Goal: Register for event/course

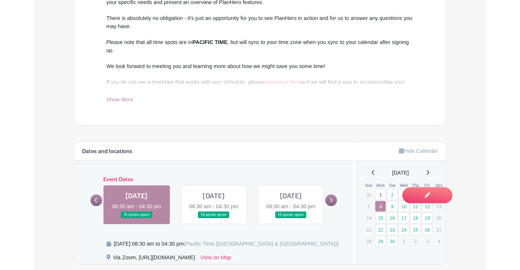
scroll to position [258, 0]
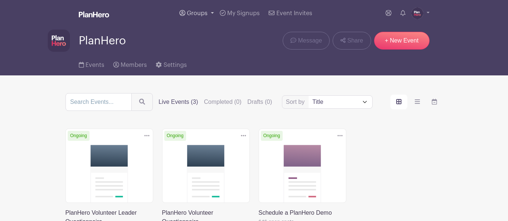
click at [196, 13] on span "Groups" at bounding box center [197, 13] width 21 height 6
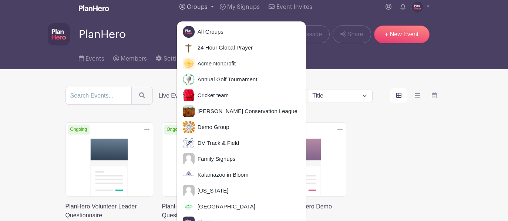
scroll to position [7, 0]
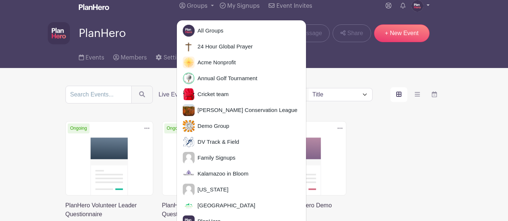
click at [418, 9] on img at bounding box center [418, 6] width 12 height 12
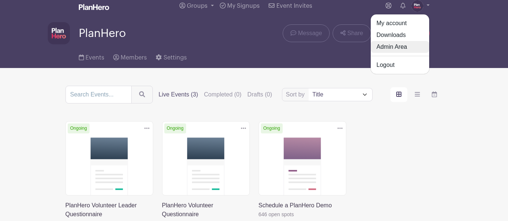
click at [397, 48] on link "Admin Area" at bounding box center [400, 47] width 59 height 12
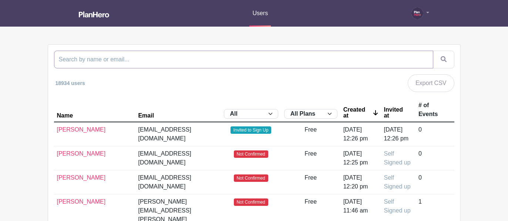
click at [132, 56] on input "search" at bounding box center [244, 60] width 380 height 18
type input "Rochester"
click at [433, 51] on button "submit" at bounding box center [443, 60] width 21 height 18
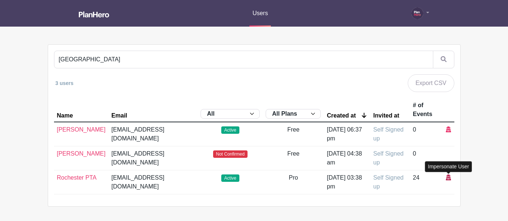
click at [448, 178] on icon at bounding box center [448, 178] width 5 height 6
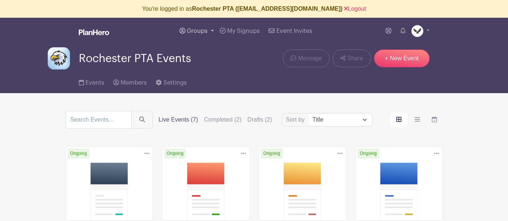
click at [200, 31] on span "Groups" at bounding box center [197, 31] width 21 height 6
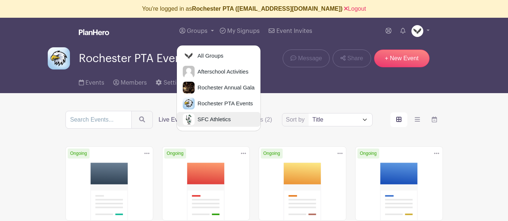
click at [201, 120] on span "SFC Athletics" at bounding box center [213, 120] width 36 height 9
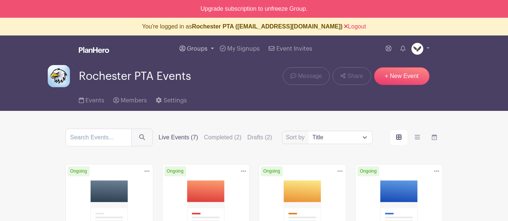
click at [196, 48] on span "Groups" at bounding box center [197, 49] width 21 height 6
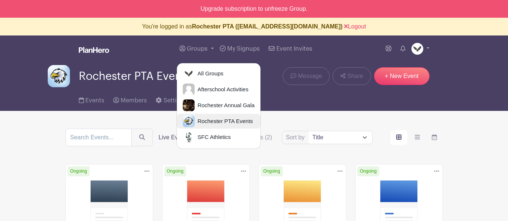
click at [201, 119] on span "Rochester PTA Events" at bounding box center [224, 121] width 59 height 9
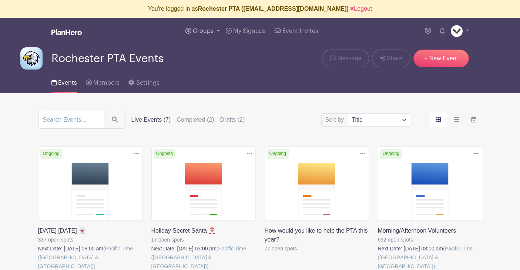
click at [203, 29] on span "Groups" at bounding box center [203, 31] width 21 height 6
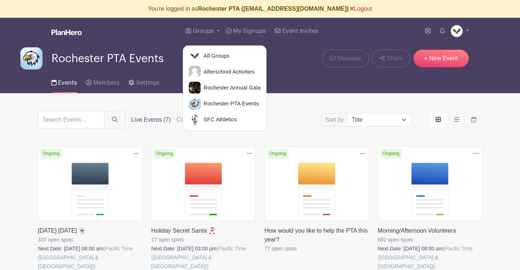
click at [360, 7] on link "Logout" at bounding box center [361, 9] width 22 height 6
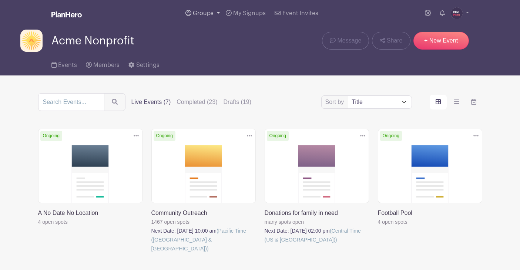
click at [194, 14] on span "Groups" at bounding box center [203, 13] width 21 height 6
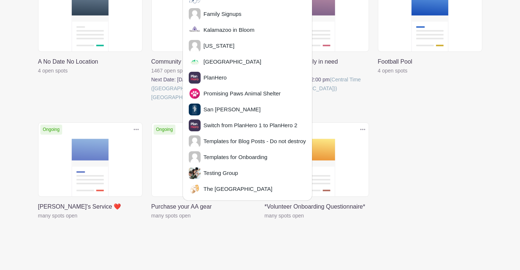
scroll to position [160, 0]
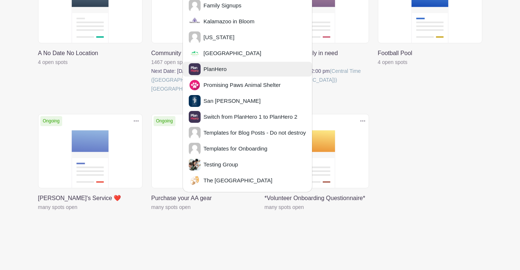
click at [209, 66] on span "PlanHero" at bounding box center [214, 69] width 26 height 9
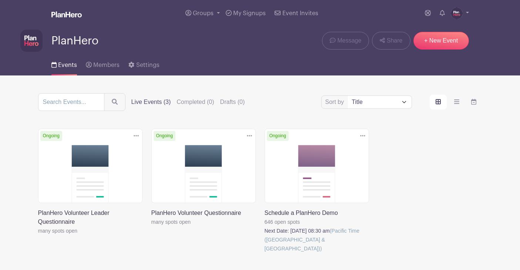
scroll to position [41, 0]
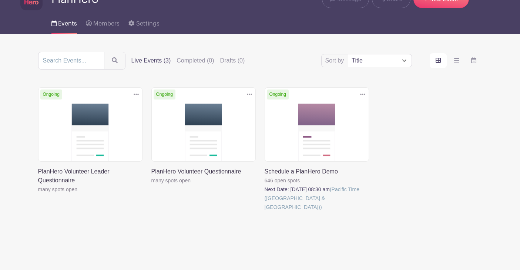
click at [265, 212] on link at bounding box center [265, 212] width 0 height 0
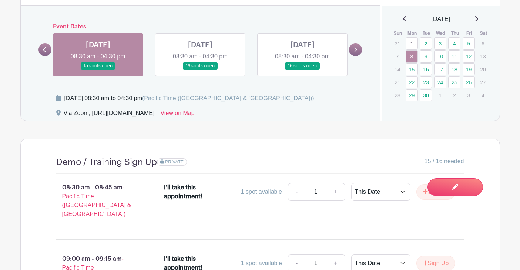
scroll to position [474, 0]
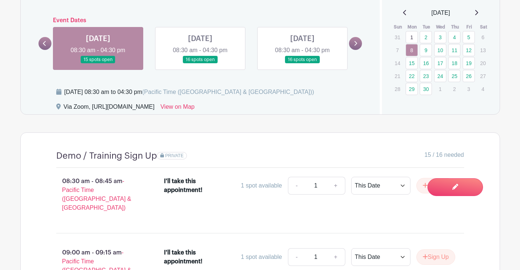
click at [200, 64] on link at bounding box center [200, 64] width 0 height 0
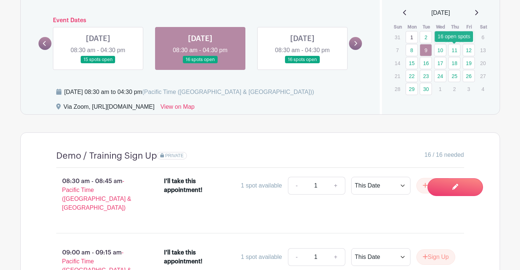
click at [459, 50] on link "11" at bounding box center [454, 50] width 12 height 12
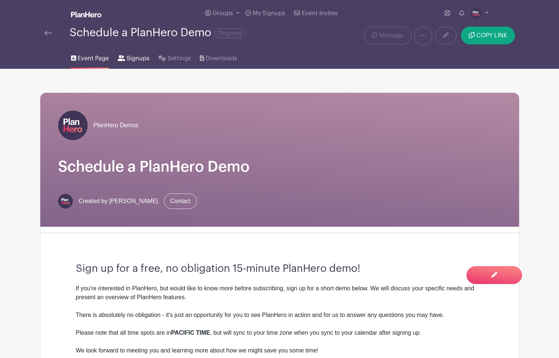
click at [139, 58] on span "Signups" at bounding box center [138, 58] width 23 height 9
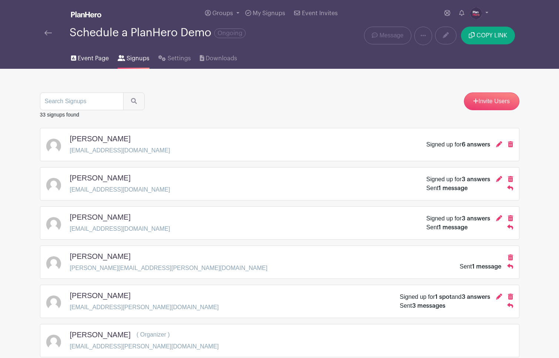
click at [81, 56] on span "Event Page" at bounding box center [93, 58] width 31 height 9
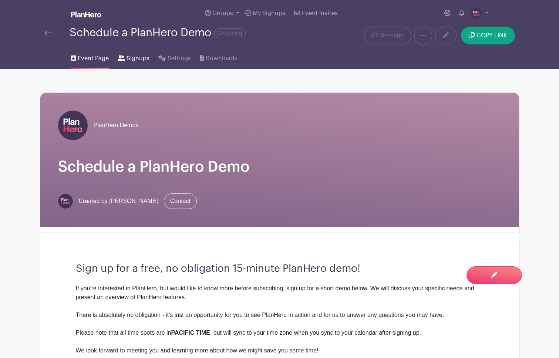
click at [137, 61] on span "Signups" at bounding box center [138, 58] width 23 height 9
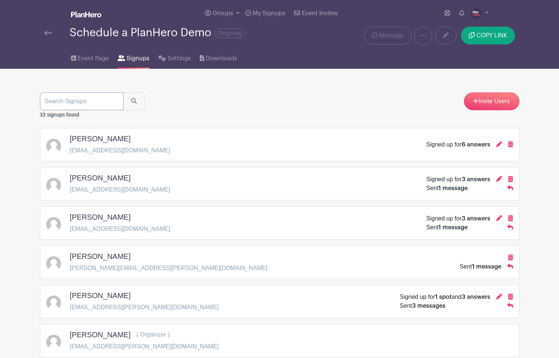
click at [71, 103] on input "search" at bounding box center [82, 102] width 84 height 18
type input "[PERSON_NAME]"
click at [123, 93] on button "submit" at bounding box center [133, 102] width 21 height 18
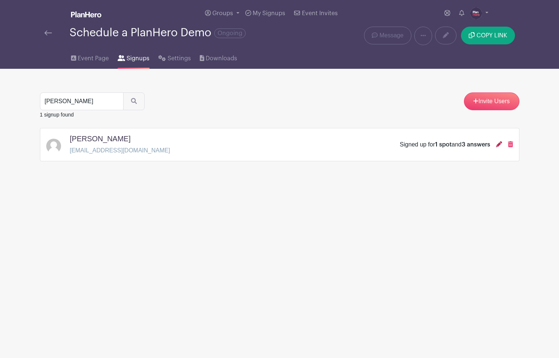
click at [498, 144] on icon at bounding box center [500, 144] width 6 height 6
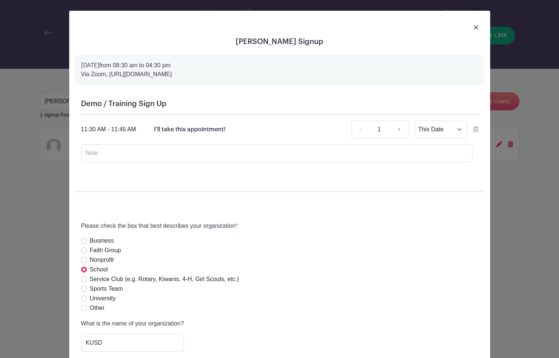
click at [477, 129] on icon at bounding box center [476, 129] width 5 height 6
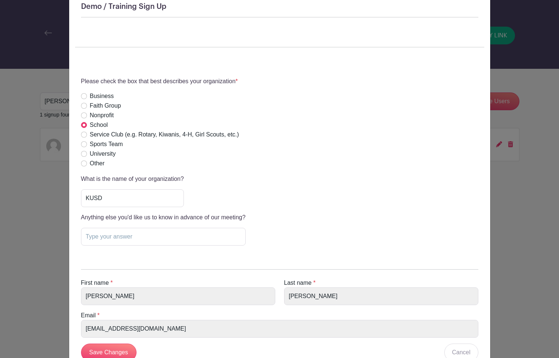
scroll to position [153, 0]
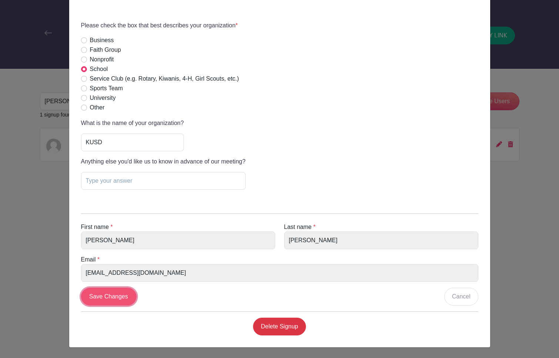
click at [91, 298] on input "Save Changes" at bounding box center [109, 297] width 56 height 18
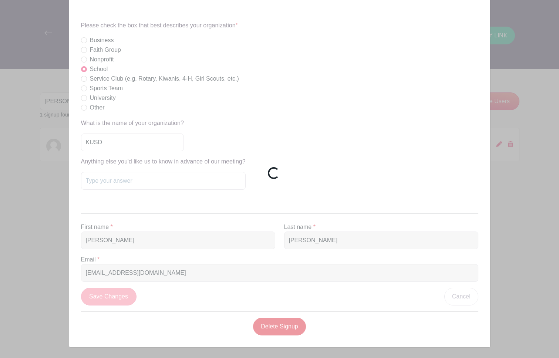
scroll to position [0, 0]
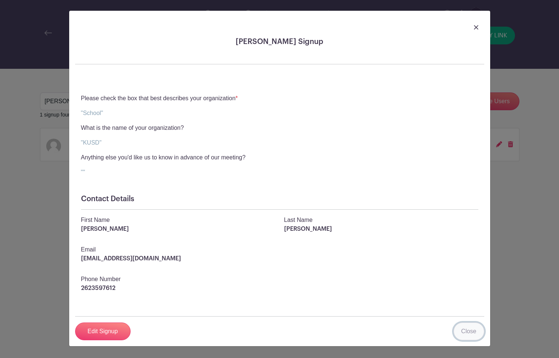
click at [466, 300] on link "Close" at bounding box center [469, 332] width 31 height 18
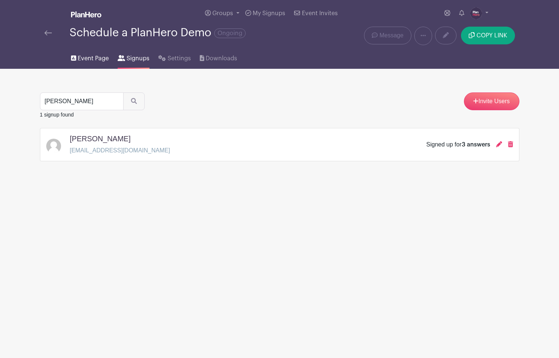
click at [84, 55] on span "Event Page" at bounding box center [93, 58] width 31 height 9
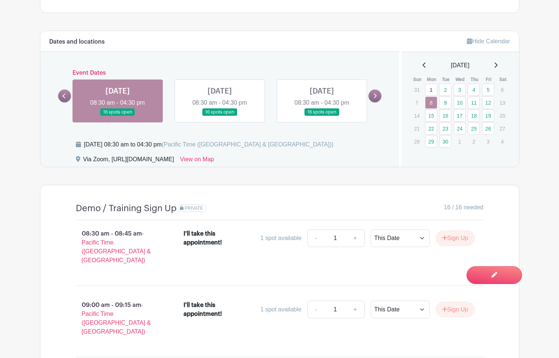
scroll to position [392, 0]
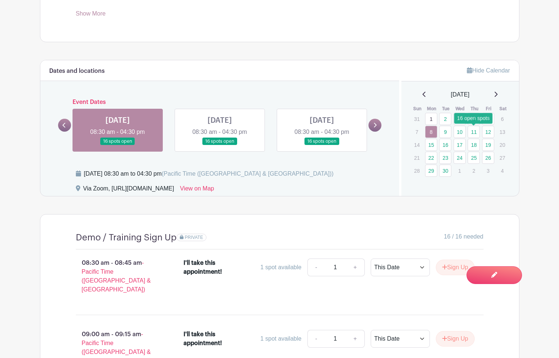
click at [472, 132] on link "11" at bounding box center [474, 132] width 12 height 12
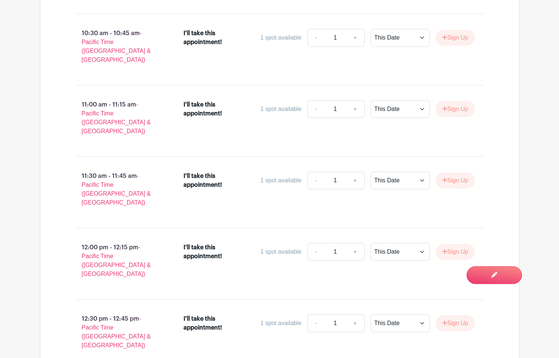
scroll to position [918, 0]
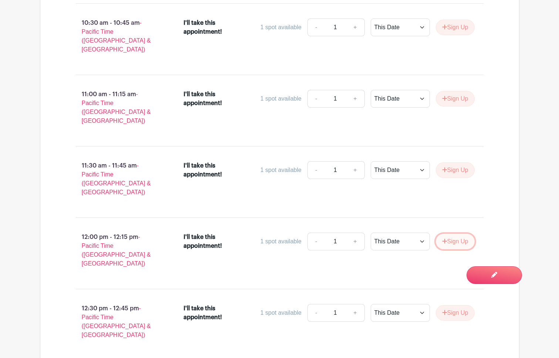
click at [452, 234] on button "Sign Up" at bounding box center [455, 242] width 39 height 16
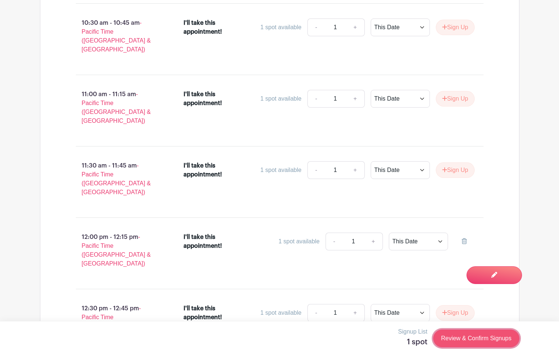
click at [456, 340] on link "Review & Confirm Signups" at bounding box center [477, 339] width 86 height 18
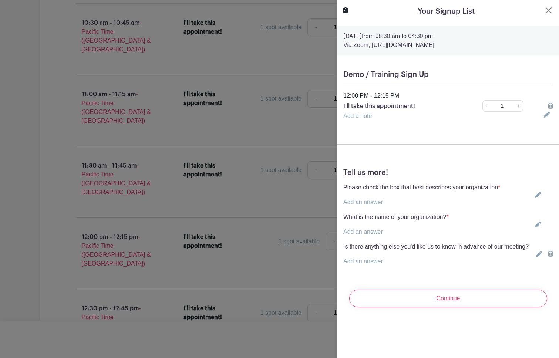
click at [384, 204] on p "Add an answer" at bounding box center [422, 202] width 157 height 9
click at [360, 203] on link "Add an answer" at bounding box center [364, 202] width 40 height 6
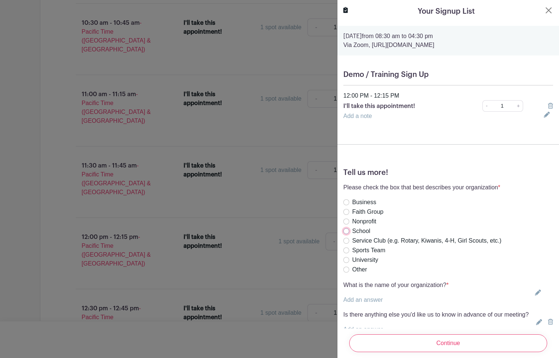
click at [347, 230] on input "School" at bounding box center [347, 231] width 6 height 6
radio input "true"
click at [354, 301] on link "Add an answer" at bounding box center [364, 300] width 40 height 6
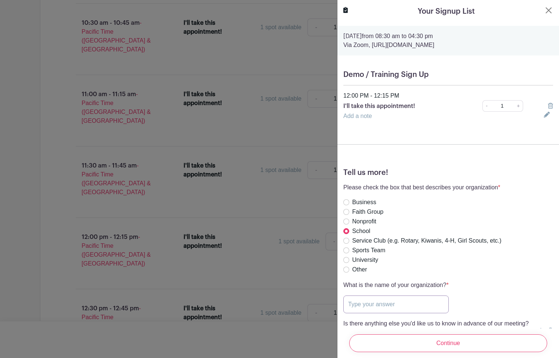
click at [352, 306] on input "text" at bounding box center [397, 305] width 106 height 18
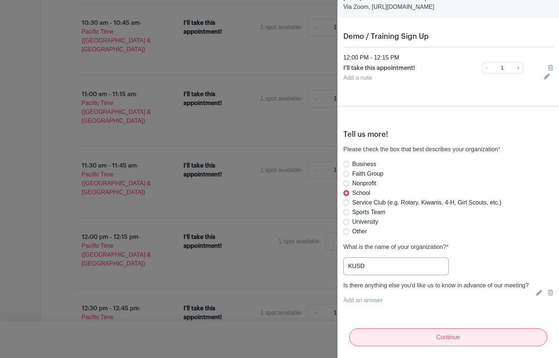
type input "KUSD"
click at [393, 335] on input "Continue" at bounding box center [449, 338] width 198 height 18
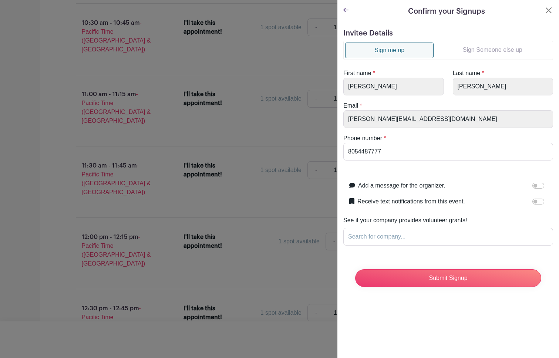
scroll to position [0, 0]
click at [458, 50] on link "Sign Someone else up" at bounding box center [493, 50] width 118 height 15
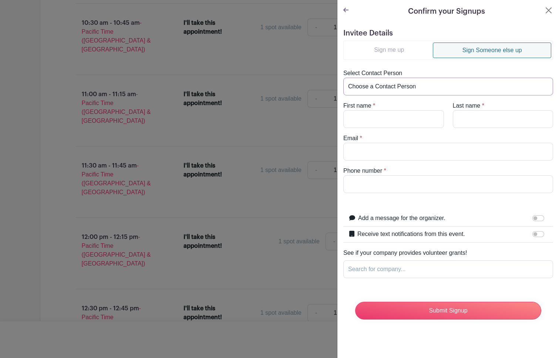
click at [395, 86] on select "Choose a Contact Person [PERSON_NAME] Schools ([PERSON_NAME][EMAIL_ADDRESS][DOM…" at bounding box center [449, 87] width 210 height 18
select select "[EMAIL_ADDRESS][DOMAIN_NAME]"
type input "[PERSON_NAME]"
type input "[EMAIL_ADDRESS][DOMAIN_NAME]"
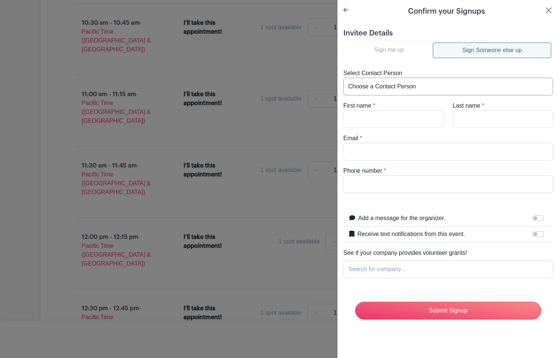
type input "2623597612"
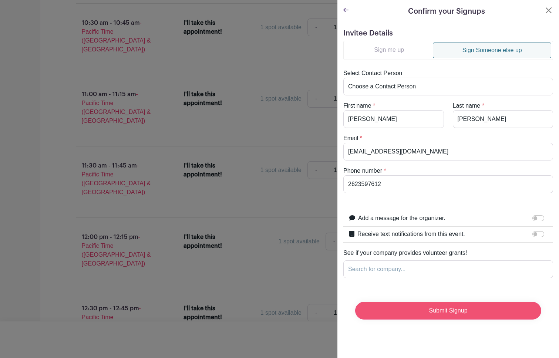
click at [438, 313] on input "Submit Signup" at bounding box center [448, 311] width 186 height 18
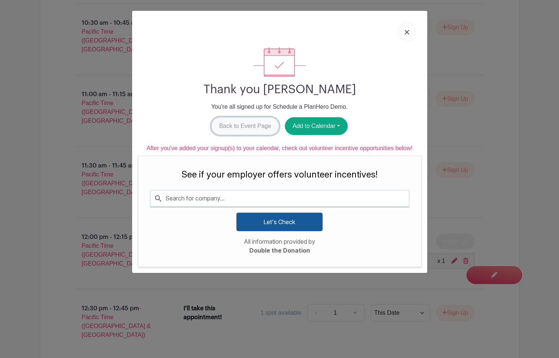
click at [233, 126] on link "Back to Event Page" at bounding box center [245, 126] width 68 height 18
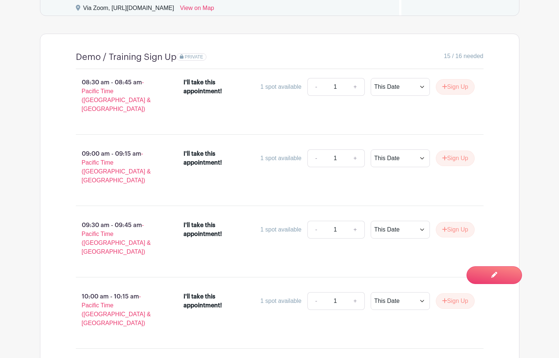
scroll to position [572, 0]
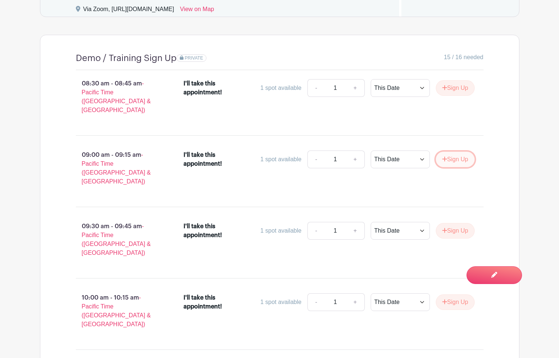
click at [454, 152] on button "Sign Up" at bounding box center [455, 160] width 39 height 16
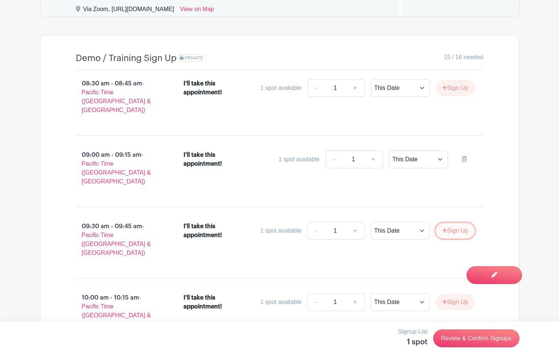
click at [452, 223] on button "Sign Up" at bounding box center [455, 231] width 39 height 16
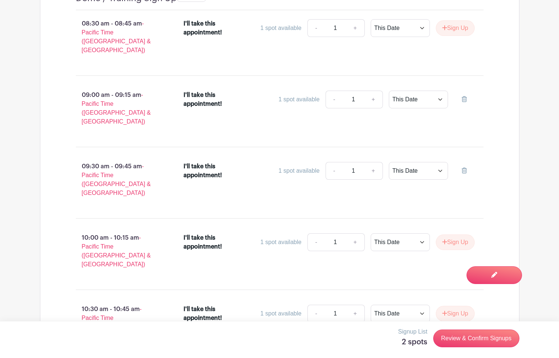
scroll to position [671, 0]
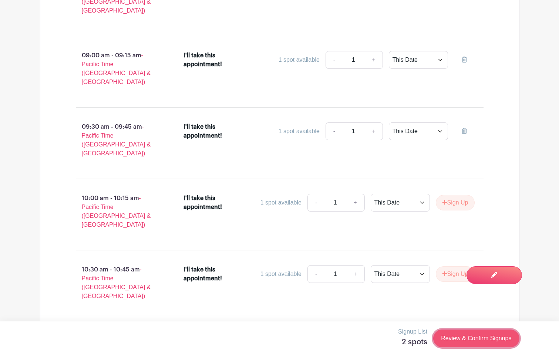
click at [466, 338] on link "Review & Confirm Signups" at bounding box center [477, 339] width 86 height 18
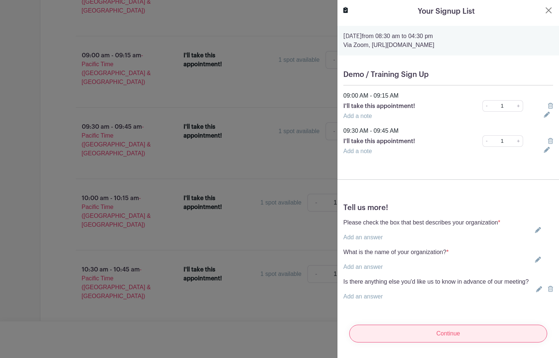
click at [465, 338] on input "Continue" at bounding box center [449, 334] width 198 height 18
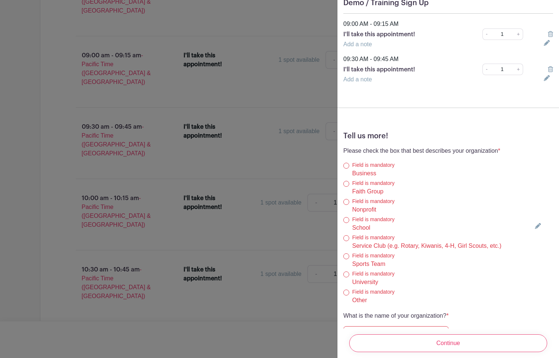
scroll to position [174, 0]
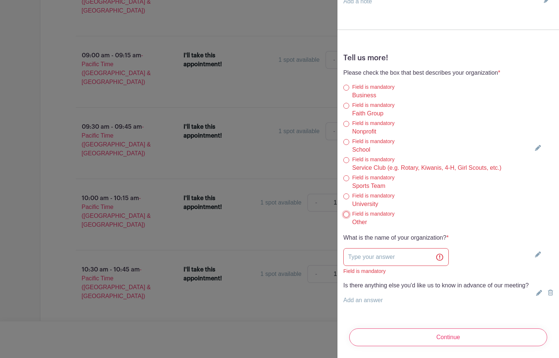
click at [346, 215] on input "Other" at bounding box center [347, 215] width 6 height 6
radio input "true"
click at [355, 263] on input "text" at bounding box center [397, 257] width 106 height 18
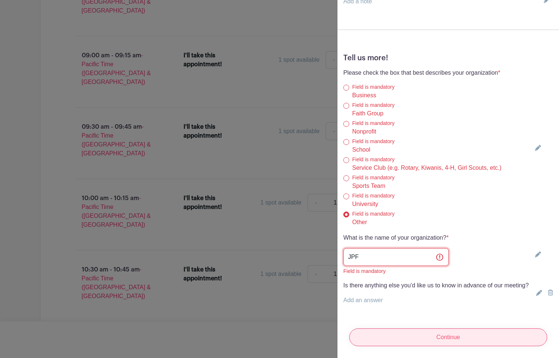
type input "JPF"
click at [464, 333] on input "Continue" at bounding box center [449, 338] width 198 height 18
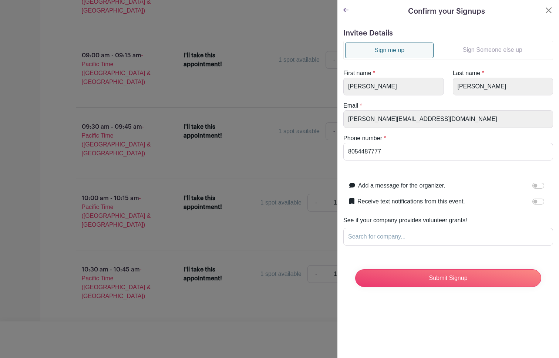
scroll to position [0, 0]
click at [435, 281] on input "Submit Signup" at bounding box center [448, 279] width 186 height 18
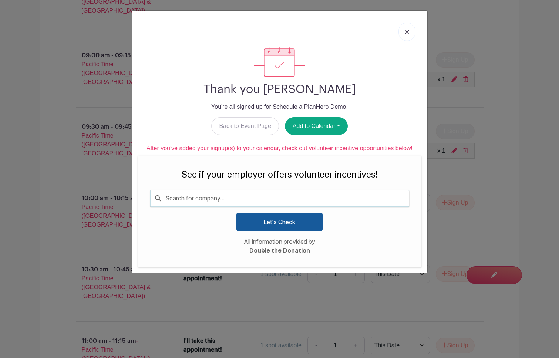
click at [407, 34] on img at bounding box center [407, 32] width 4 height 4
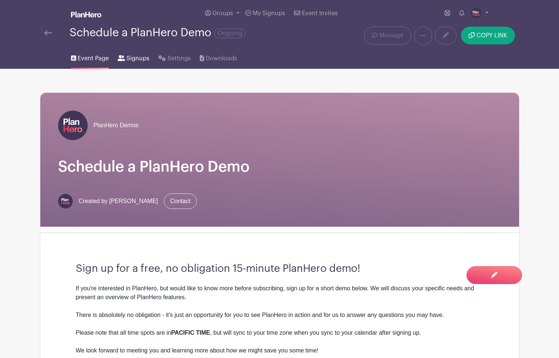
click at [134, 60] on span "Signups" at bounding box center [138, 58] width 23 height 9
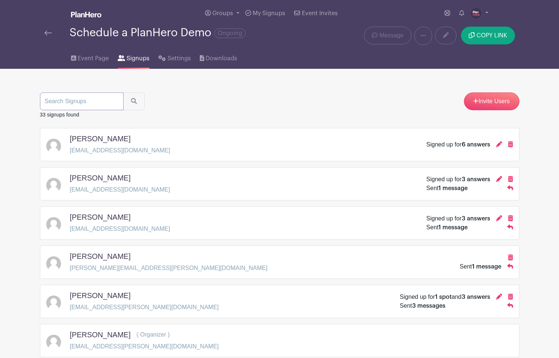
click at [74, 103] on input "search" at bounding box center [82, 102] width 84 height 18
type input "[PERSON_NAME]"
click at [123, 93] on button "submit" at bounding box center [133, 102] width 21 height 18
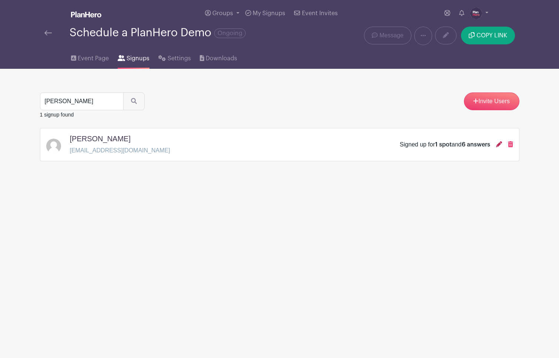
click at [498, 145] on icon at bounding box center [500, 144] width 6 height 6
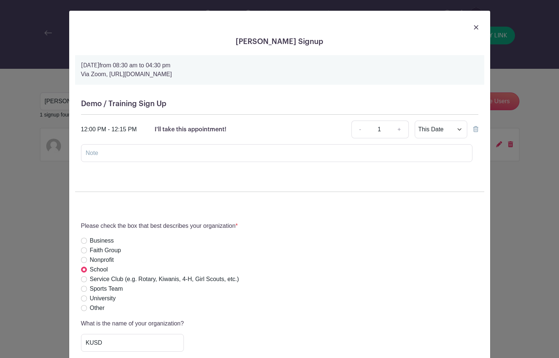
click at [476, 27] on img at bounding box center [476, 27] width 4 height 4
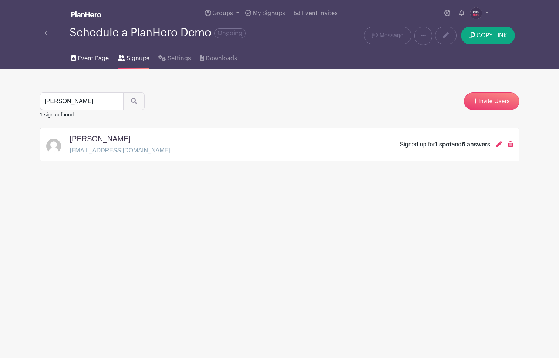
click at [84, 56] on span "Event Page" at bounding box center [93, 58] width 31 height 9
